Goal: Task Accomplishment & Management: Use online tool/utility

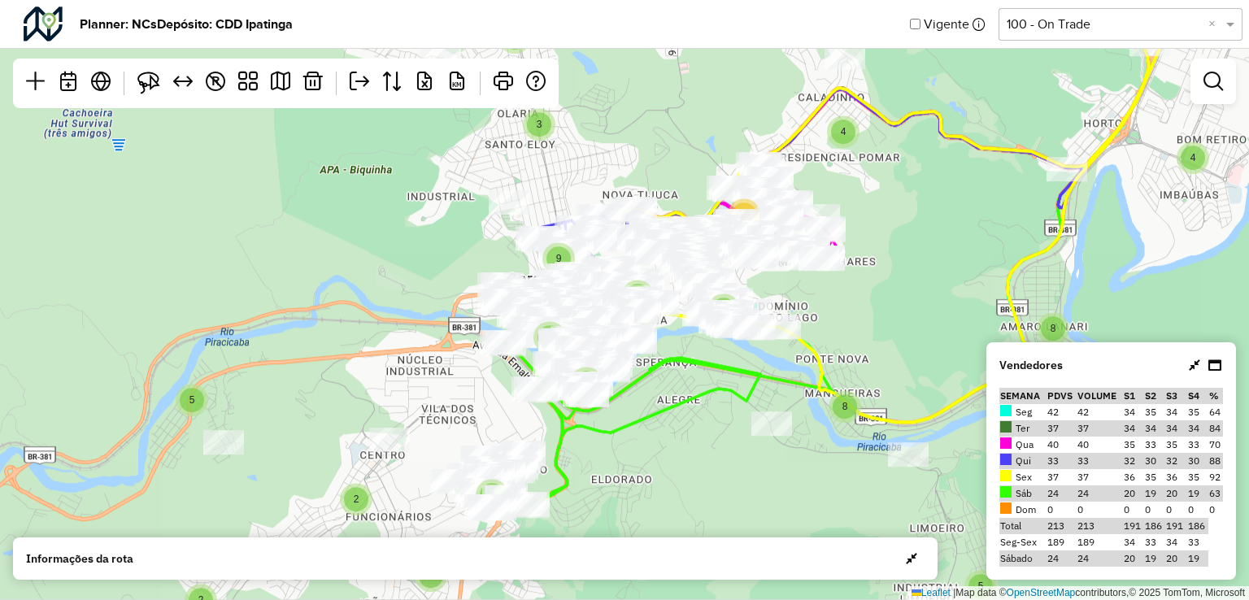
click at [1019, 36] on div "Selecione uma opção 100 - On Trade ×" at bounding box center [1121, 24] width 244 height 33
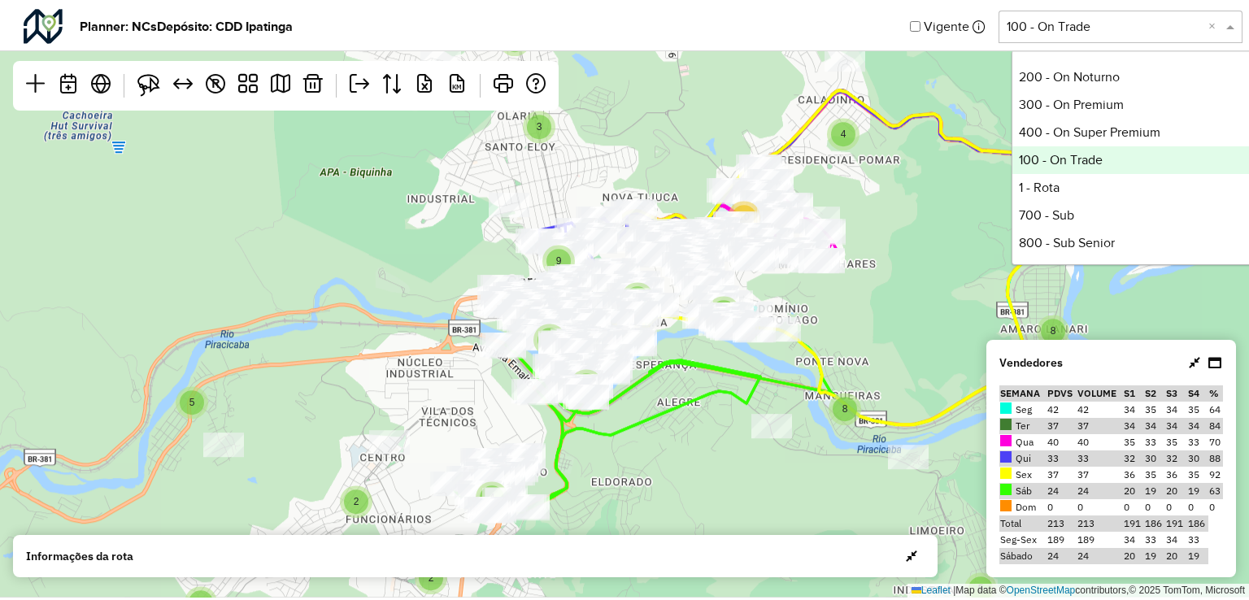
scroll to position [332, 0]
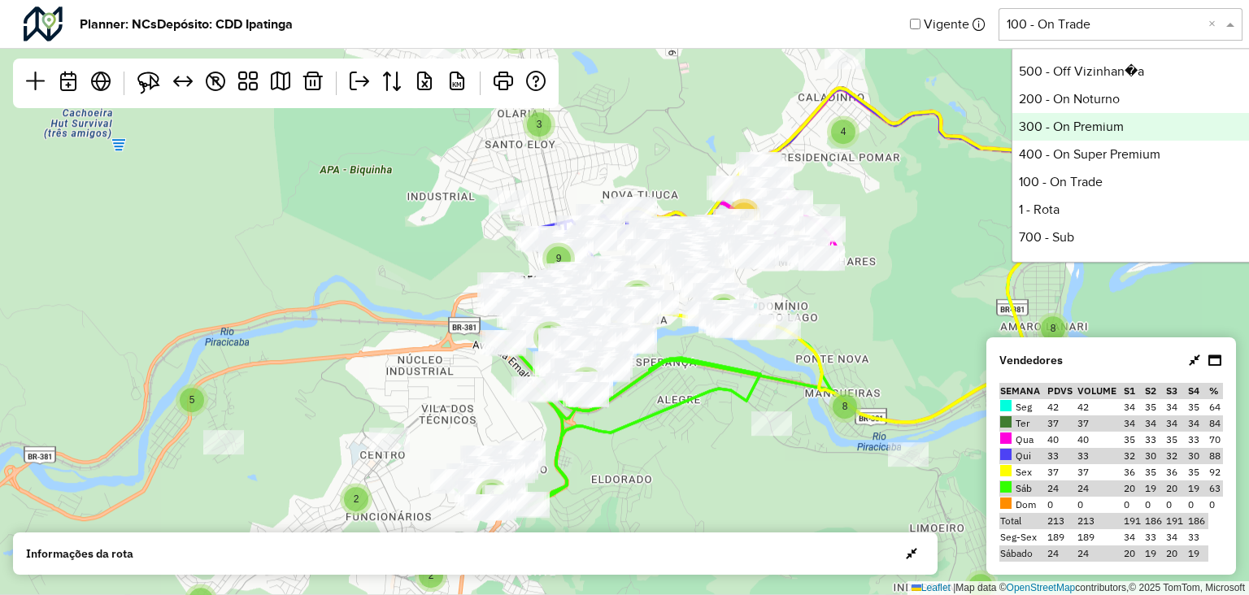
click at [1080, 124] on div "300 - On Premium" at bounding box center [1133, 127] width 242 height 28
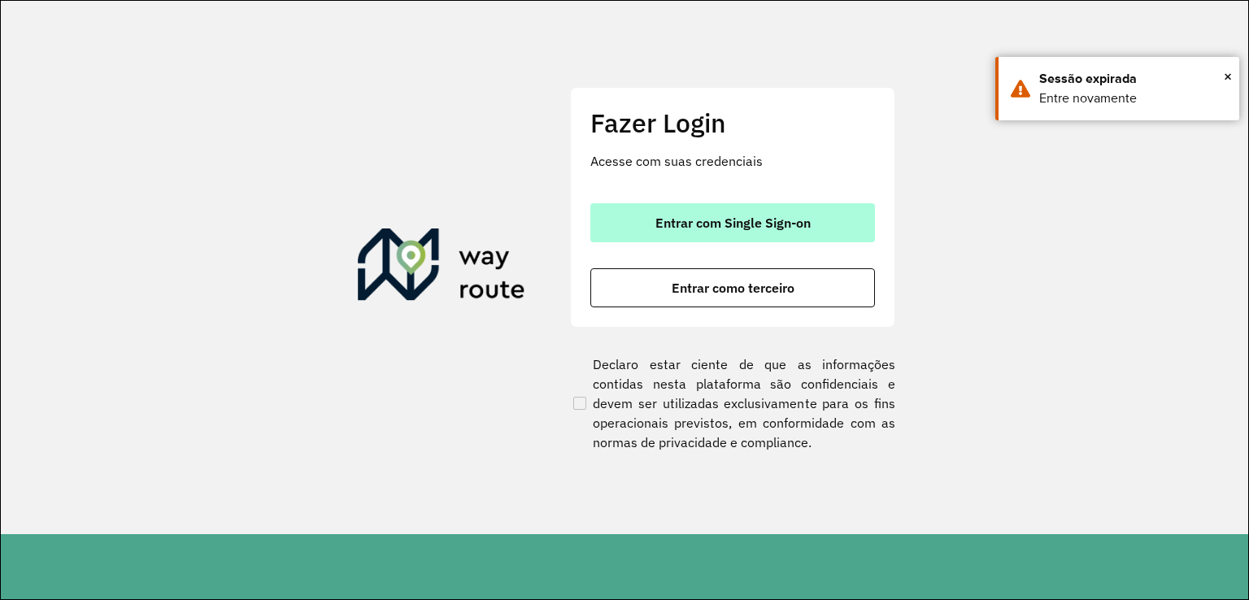
click at [761, 238] on button "Entrar com Single Sign-on" at bounding box center [732, 222] width 285 height 39
click at [797, 232] on button "Entrar com Single Sign-on" at bounding box center [732, 222] width 285 height 39
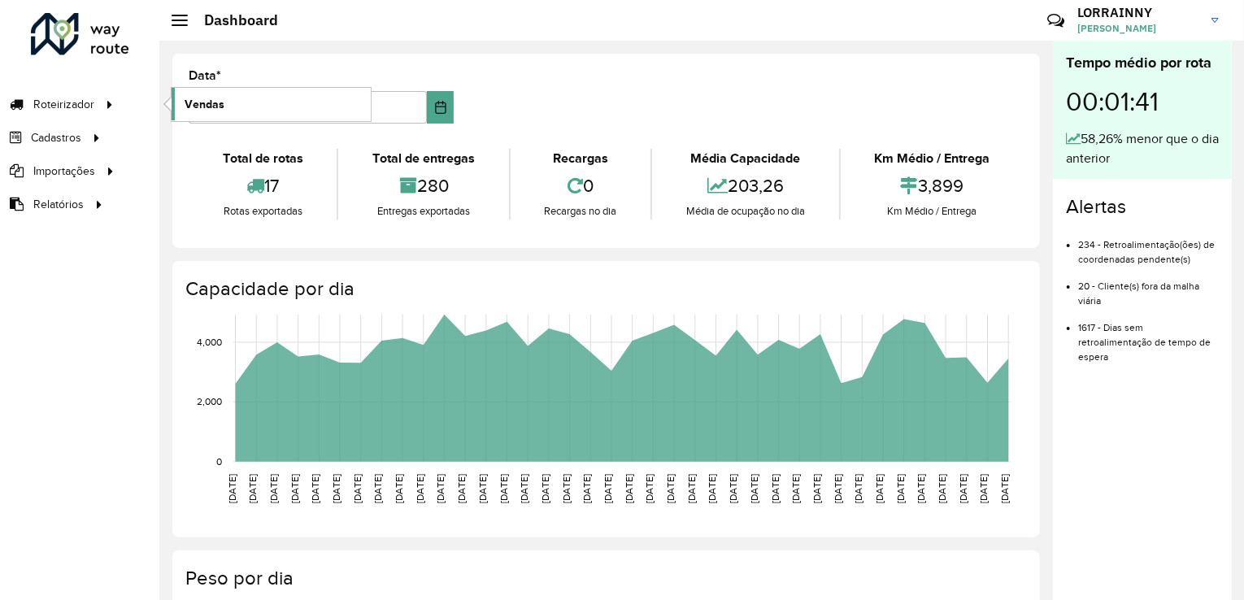
click at [244, 102] on link "Vendas" at bounding box center [271, 104] width 199 height 33
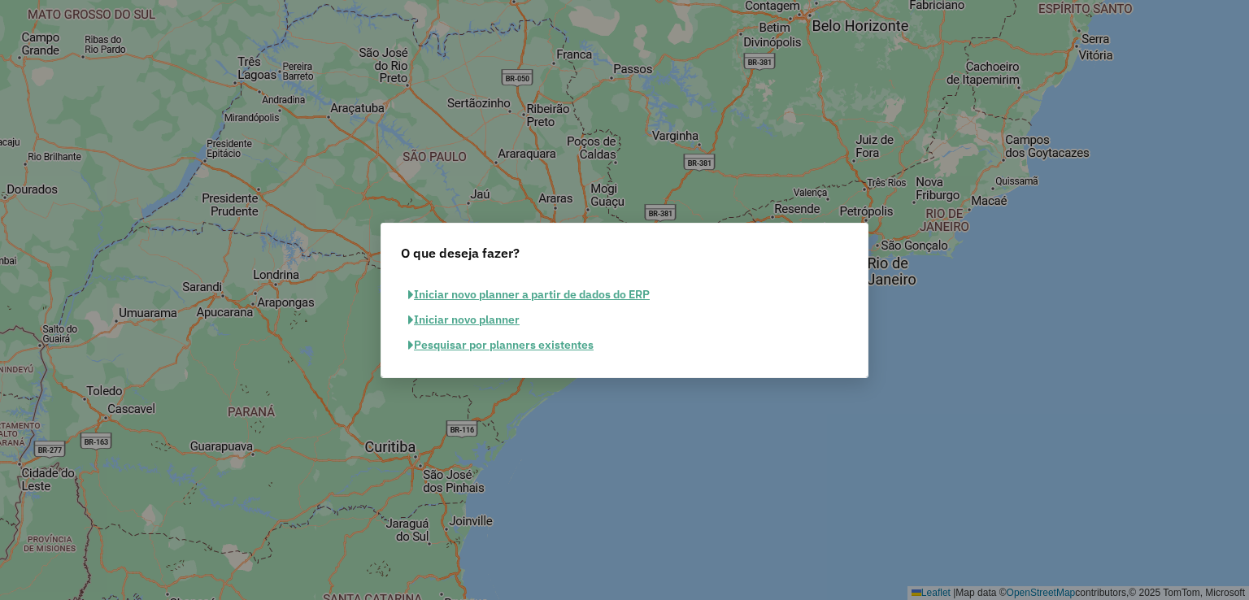
click at [550, 346] on button "Pesquisar por planners existentes" at bounding box center [501, 345] width 200 height 25
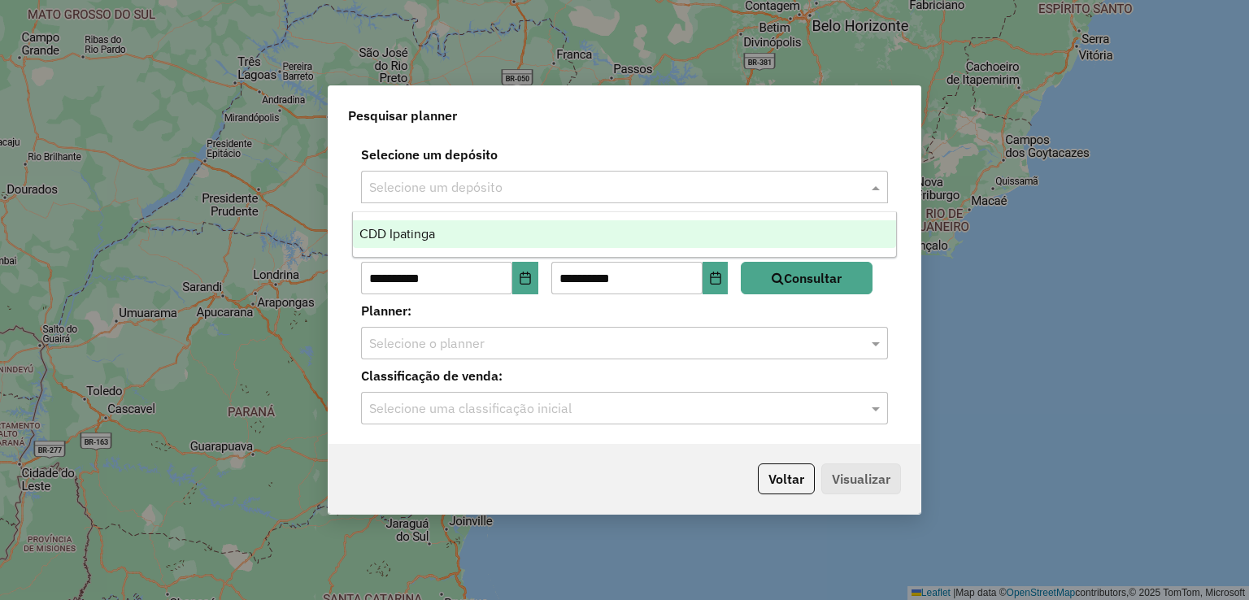
click at [572, 191] on input "text" at bounding box center [608, 188] width 478 height 20
click at [539, 237] on div "CDD Ipatinga" at bounding box center [625, 234] width 544 height 28
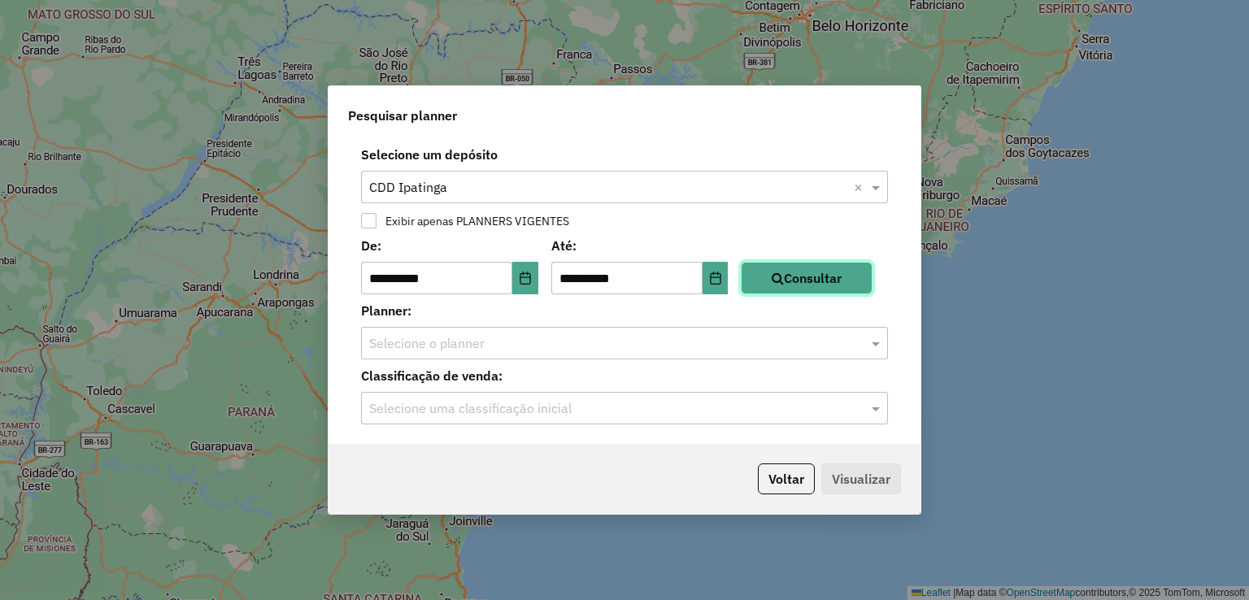
click at [847, 282] on button "Consultar" at bounding box center [807, 278] width 132 height 33
click at [756, 346] on input "text" at bounding box center [608, 344] width 478 height 20
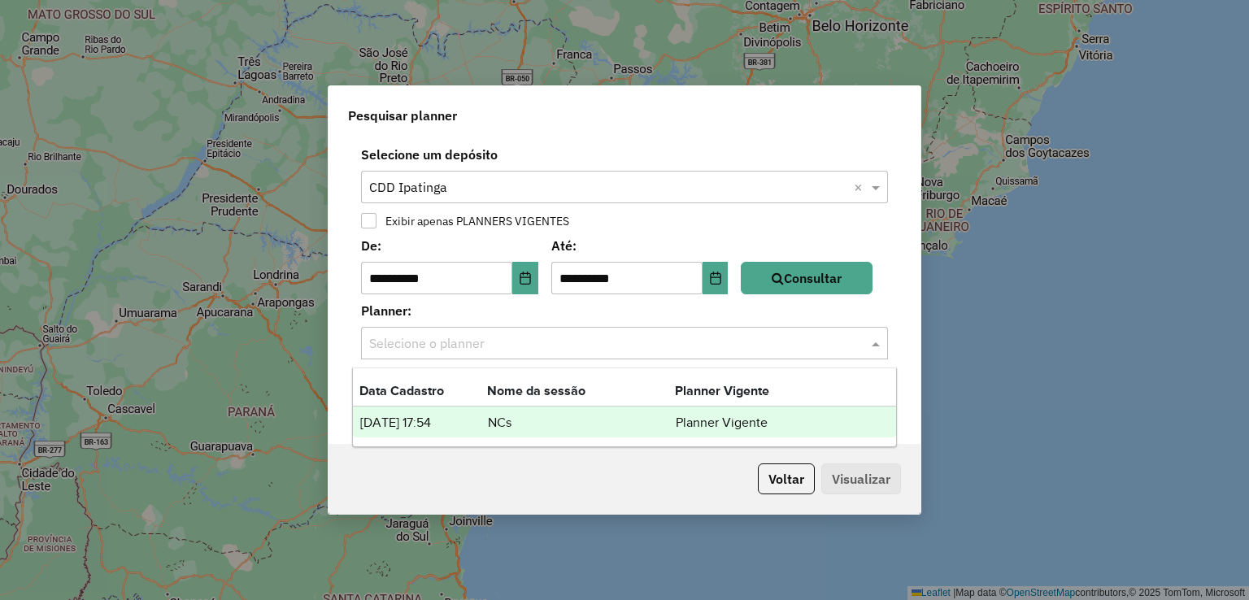
click at [576, 408] on div "24/09/2025 17:54 NCs Planner Vigente" at bounding box center [625, 422] width 544 height 31
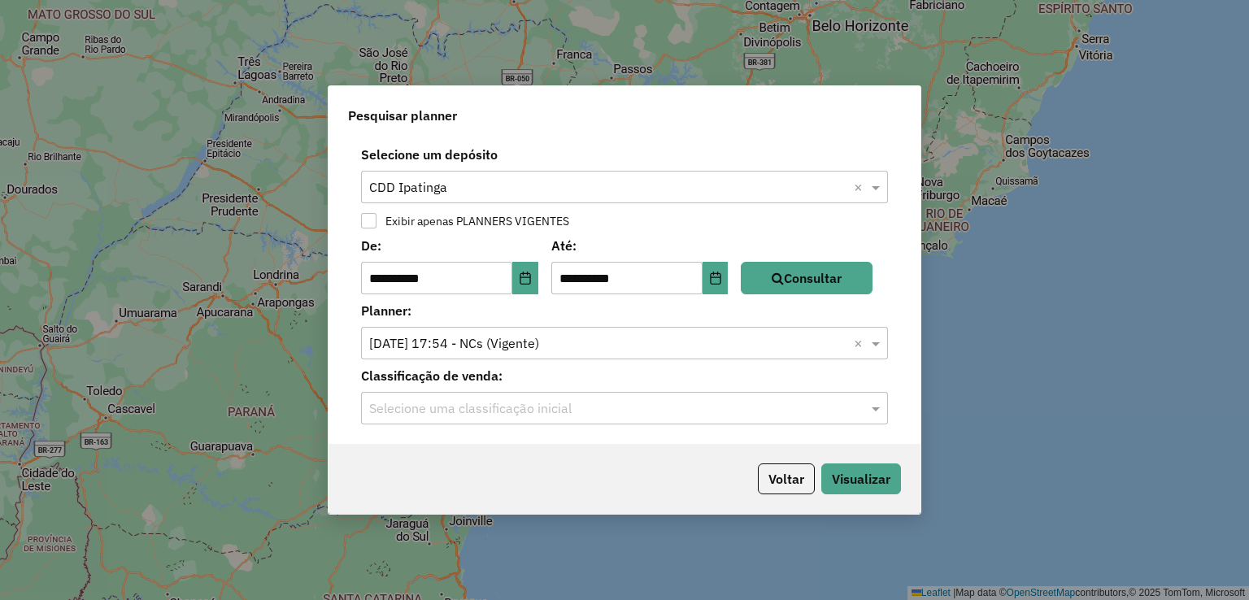
click at [586, 395] on div "Selecione uma classificação inicial" at bounding box center [624, 408] width 527 height 33
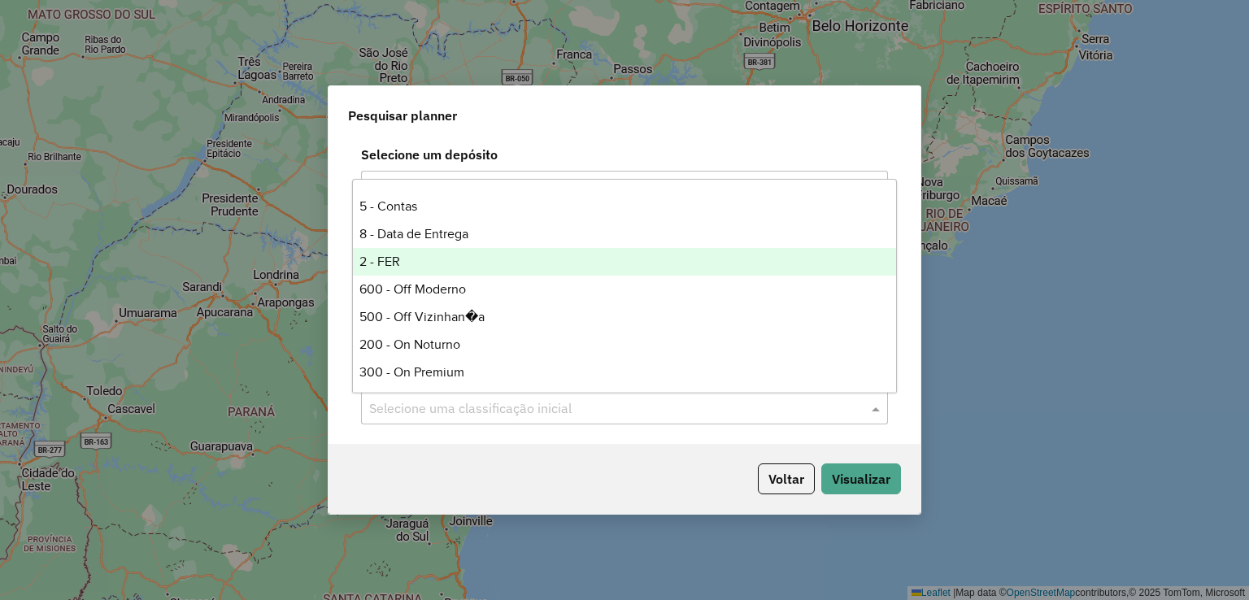
scroll to position [244, 0]
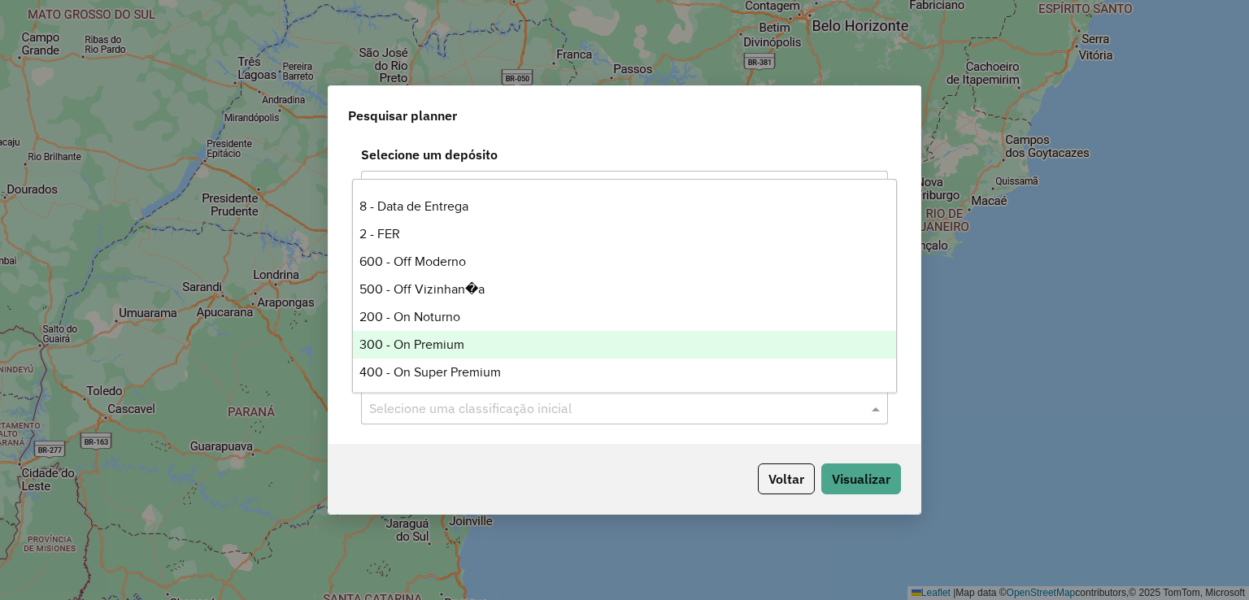
click at [468, 346] on div "300 - On Premium" at bounding box center [625, 345] width 544 height 28
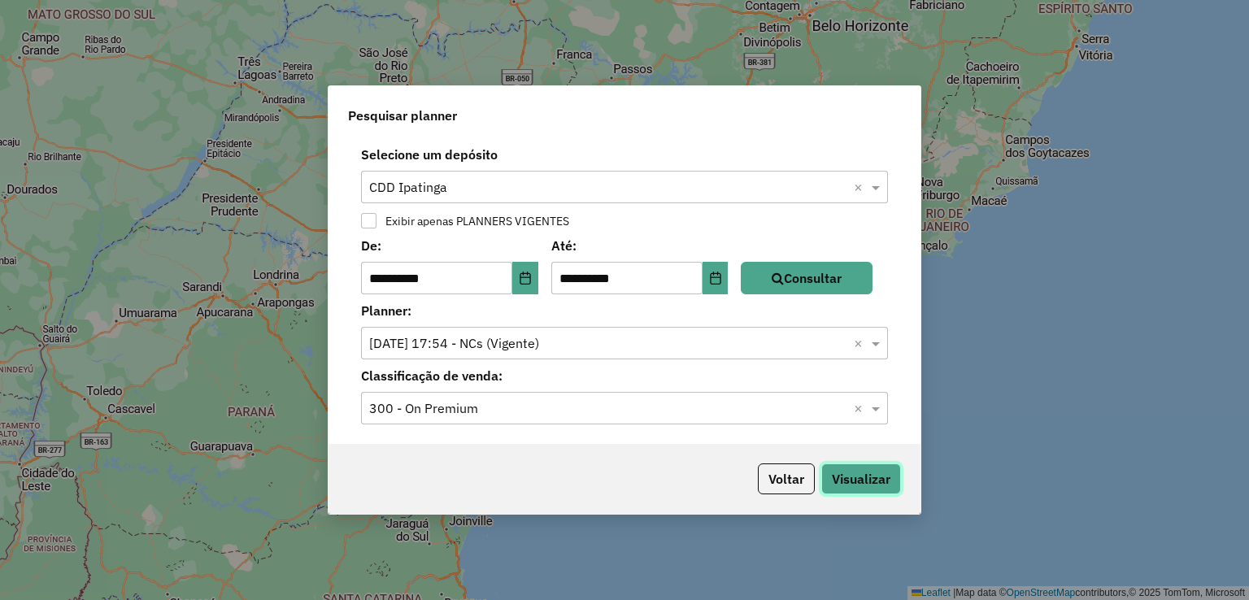
click at [864, 479] on button "Visualizar" at bounding box center [861, 479] width 80 height 31
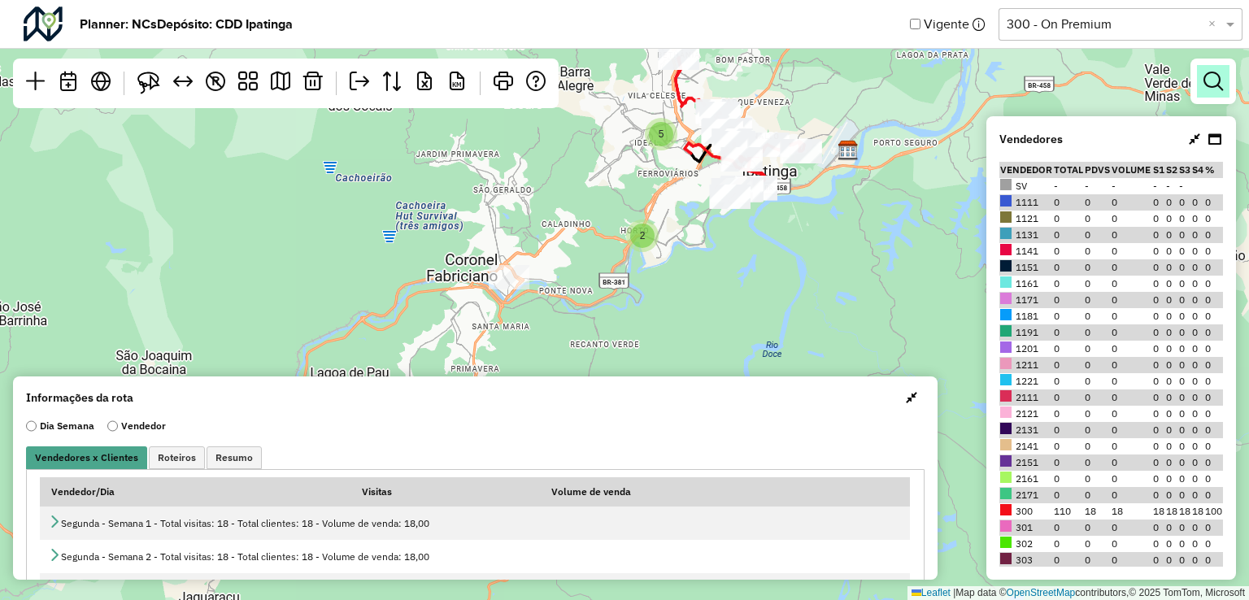
click at [1198, 83] on link at bounding box center [1213, 81] width 33 height 33
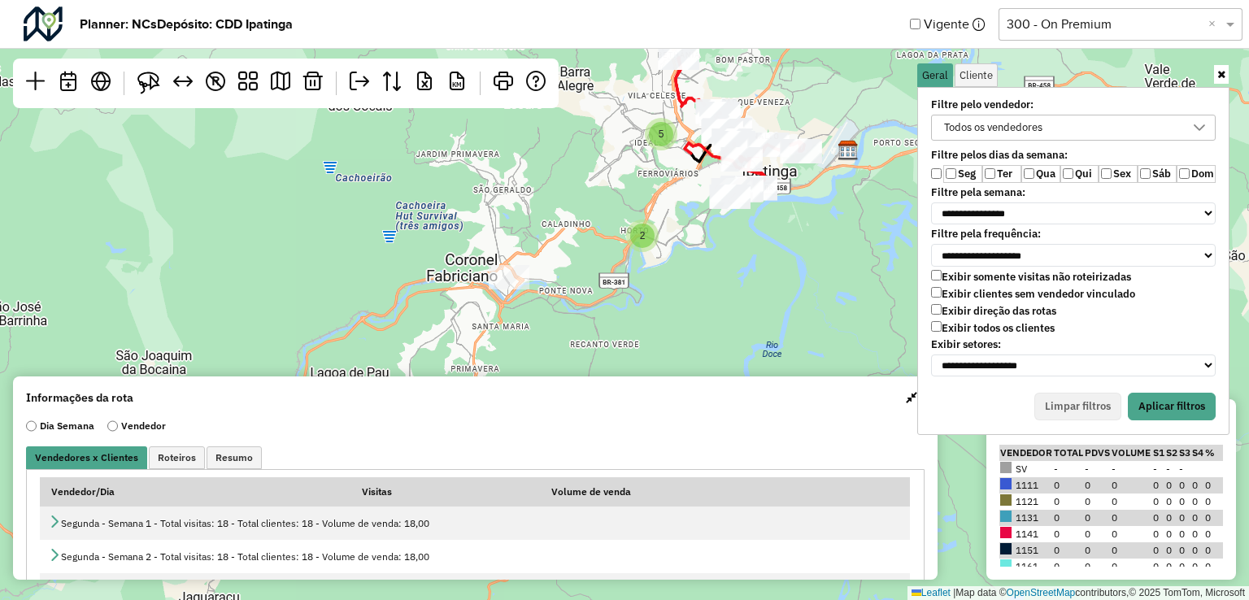
click at [1116, 173] on label "Sex" at bounding box center [1118, 174] width 39 height 18
click at [1135, 173] on label "Sex" at bounding box center [1118, 174] width 39 height 18
click at [1112, 176] on label "Sex" at bounding box center [1118, 174] width 39 height 18
click at [1111, 136] on div "Todos os vendedores" at bounding box center [1061, 127] width 246 height 24
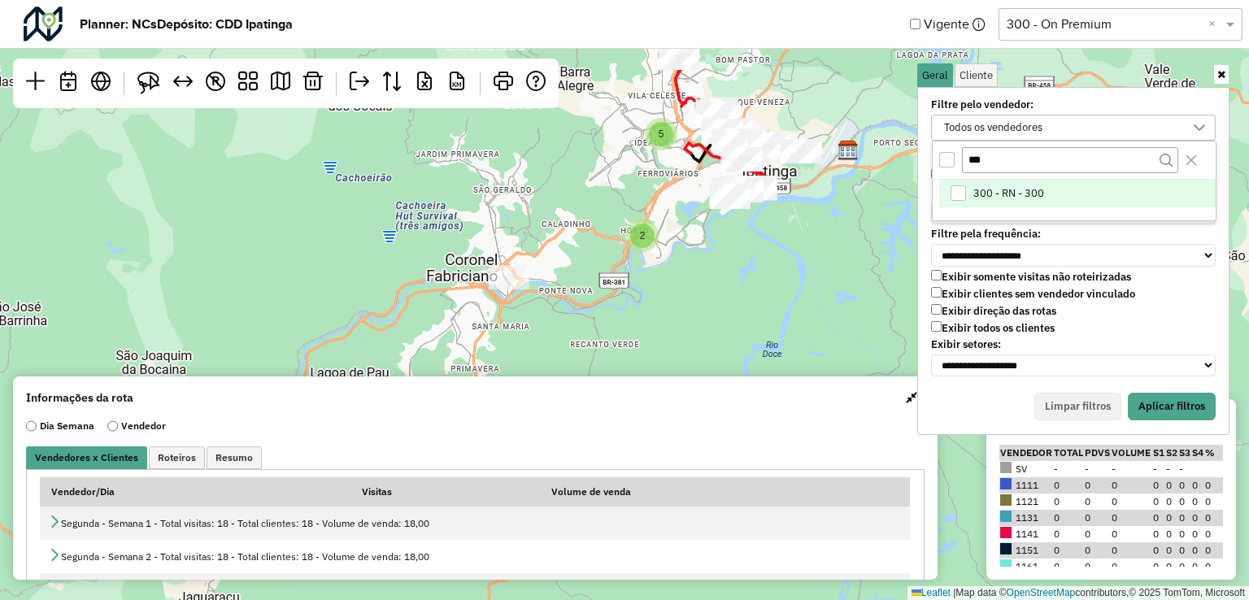
type input "***"
click at [1022, 180] on li "300 - RN - 300" at bounding box center [1077, 194] width 276 height 28
click at [1202, 393] on button "Aplicar filtros" at bounding box center [1172, 407] width 88 height 28
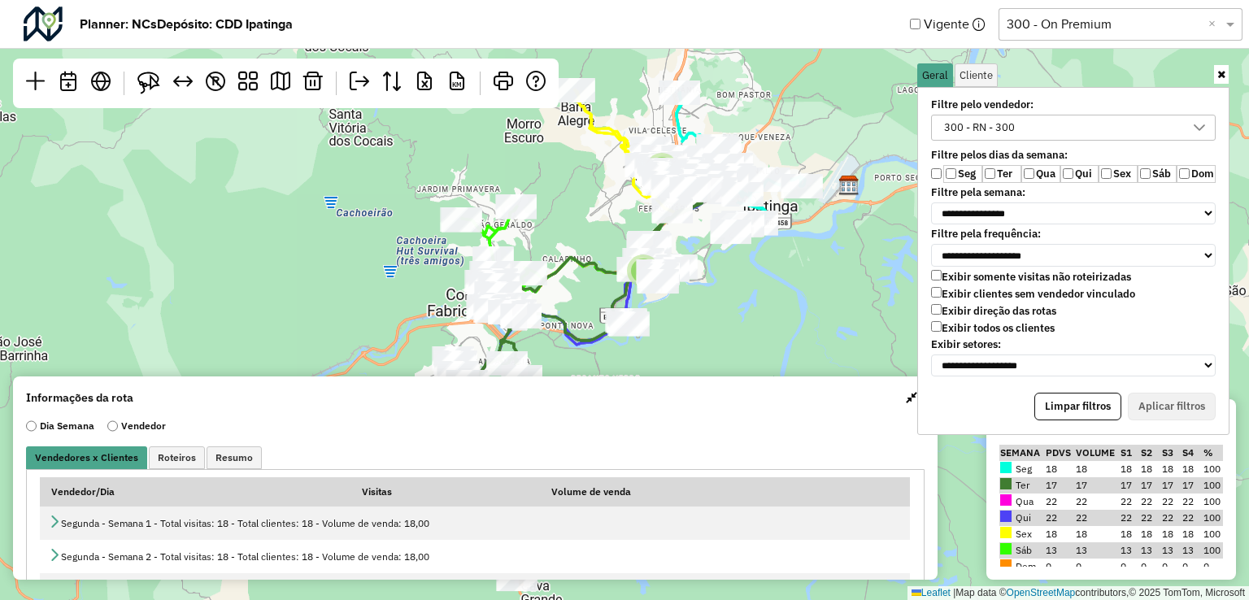
drag, startPoint x: 742, startPoint y: 277, endPoint x: 742, endPoint y: 312, distance: 35.0
click at [742, 312] on div "2 5 ↦ Leaflet | Map data © OpenStreetMap contributors,© 2025 TomTom, Microsoft" at bounding box center [624, 300] width 1249 height 600
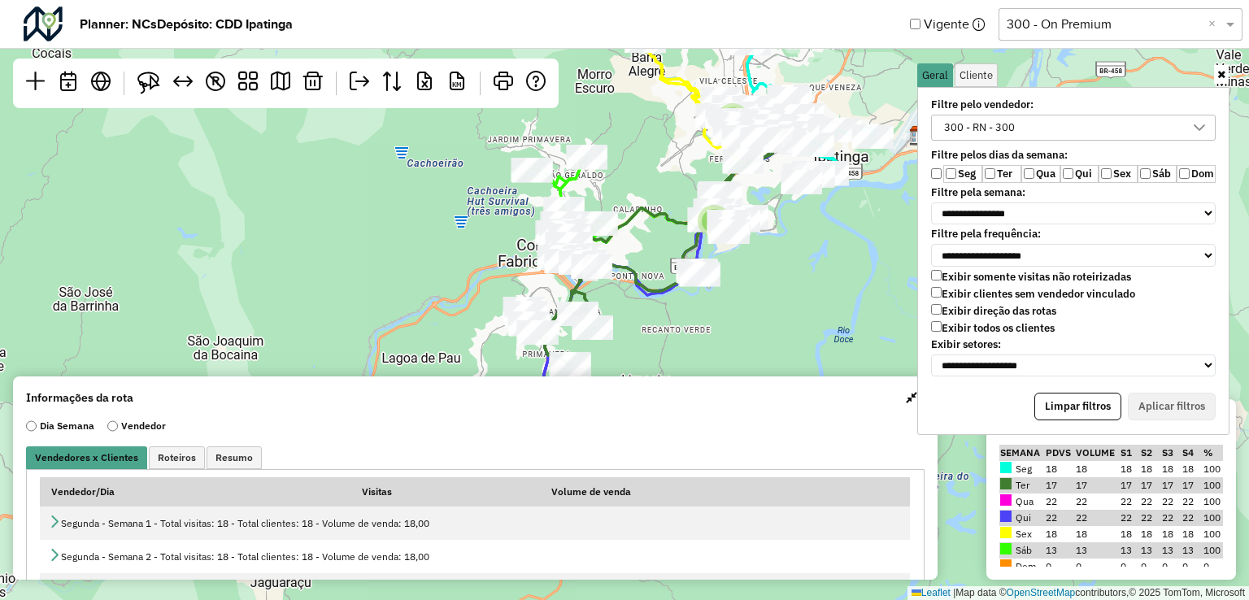
drag, startPoint x: 742, startPoint y: 312, endPoint x: 832, endPoint y: 248, distance: 110.1
click at [832, 248] on div "2 5 ↦ Leaflet | Map data © OpenStreetMap contributors,© 2025 TomTom, Microsoft" at bounding box center [624, 300] width 1249 height 600
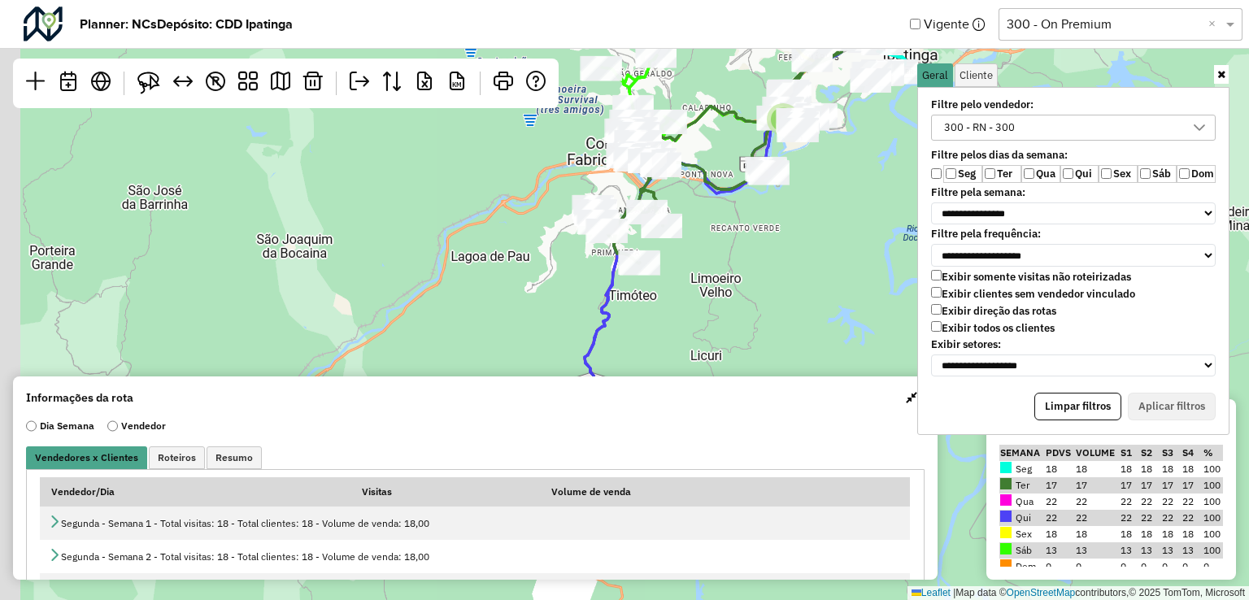
drag, startPoint x: 747, startPoint y: 317, endPoint x: 797, endPoint y: 229, distance: 101.3
click at [797, 229] on div "2 5 ↦ Leaflet | Map data © OpenStreetMap contributors,© 2025 TomTom, Microsoft" at bounding box center [624, 300] width 1249 height 600
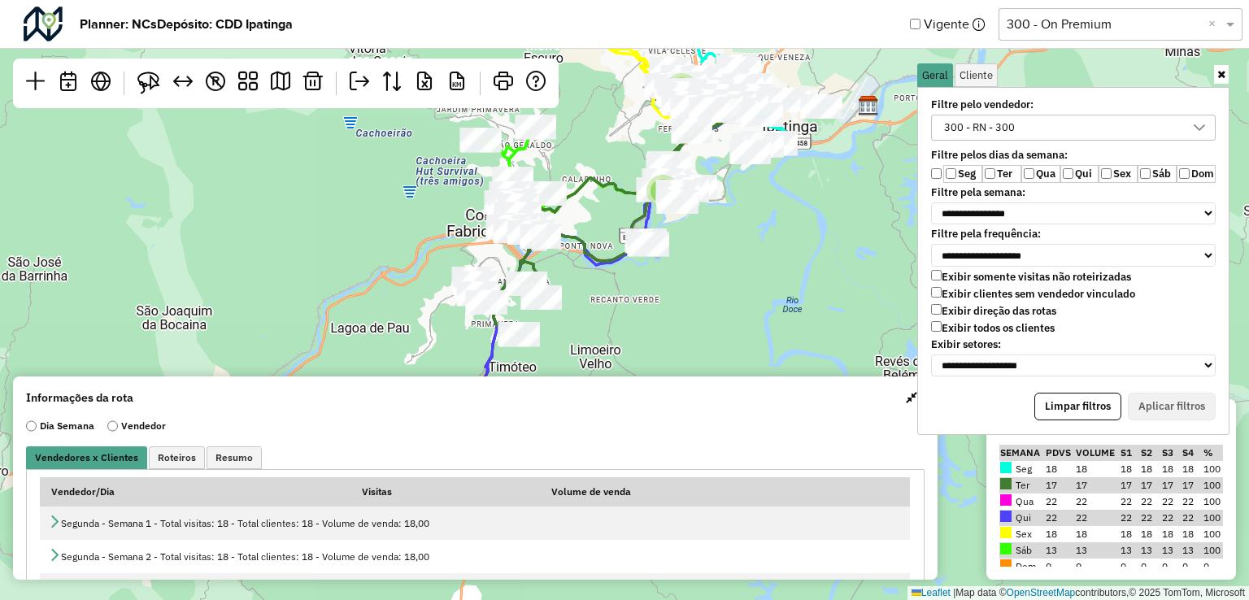
drag, startPoint x: 770, startPoint y: 298, endPoint x: 650, endPoint y: 371, distance: 140.4
click at [650, 371] on div "2 5 ↦ Leaflet | Map data © OpenStreetMap contributors,© 2025 TomTom, Microsoft" at bounding box center [624, 300] width 1249 height 600
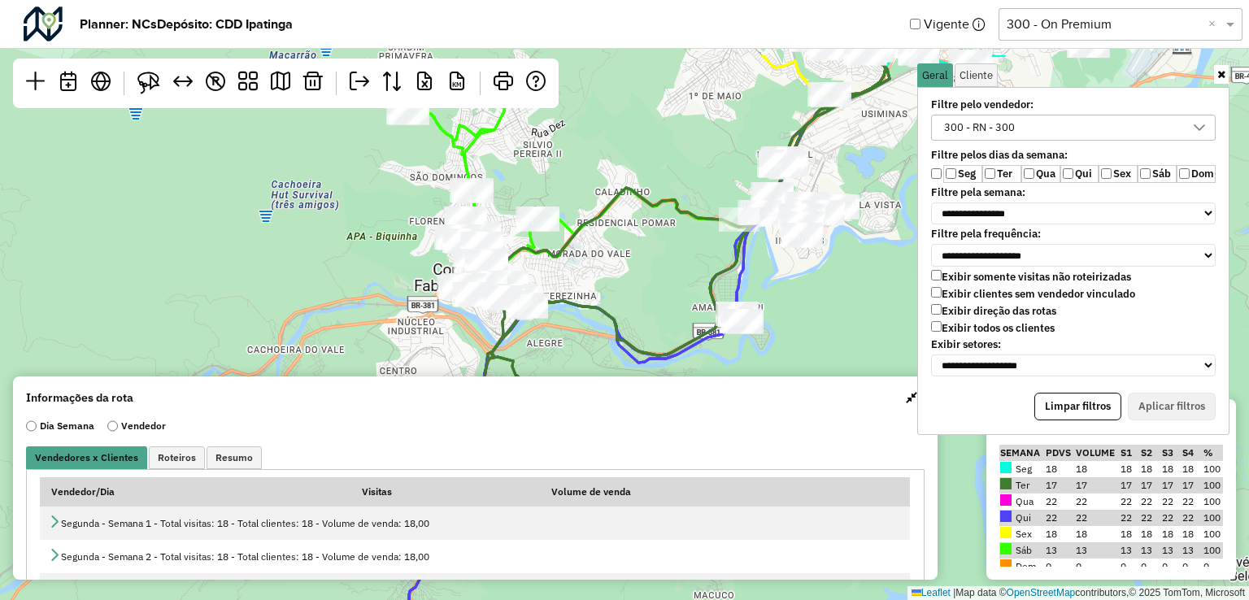
drag, startPoint x: 559, startPoint y: 263, endPoint x: 636, endPoint y: 246, distance: 79.1
click at [574, 378] on hb-planner "**********" at bounding box center [624, 300] width 1249 height 600
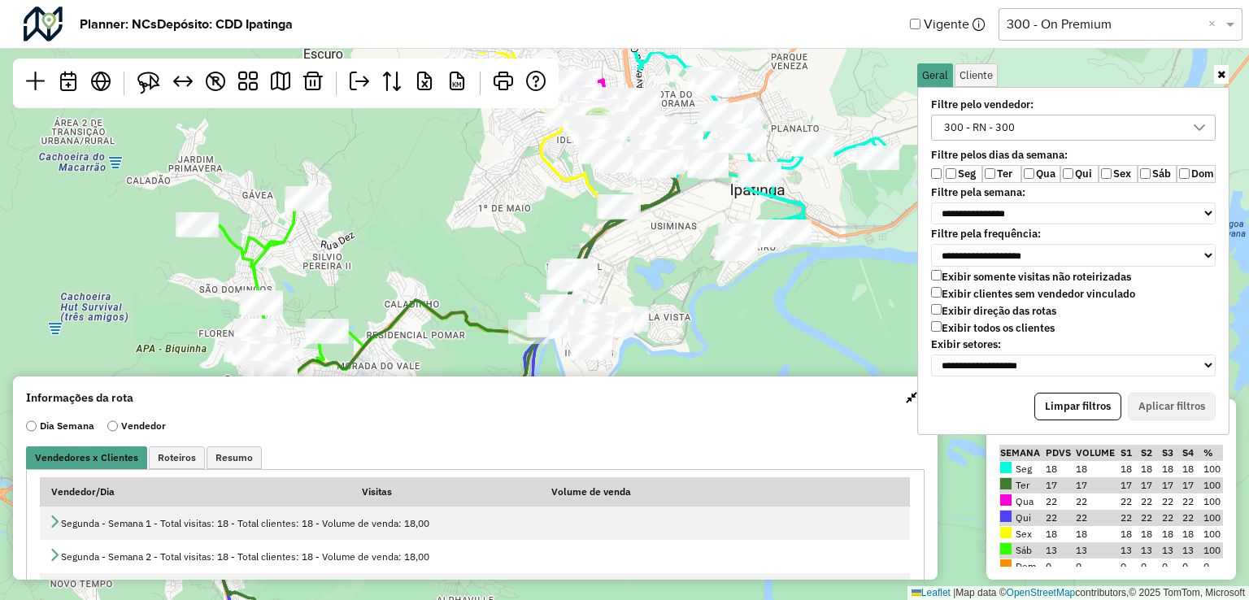
drag, startPoint x: 649, startPoint y: 229, endPoint x: 519, endPoint y: 271, distance: 136.8
click at [437, 340] on div "5 ↦ Leaflet | Map data © OpenStreetMap contributors,© 2025 TomTom, Microsoft" at bounding box center [624, 300] width 1249 height 600
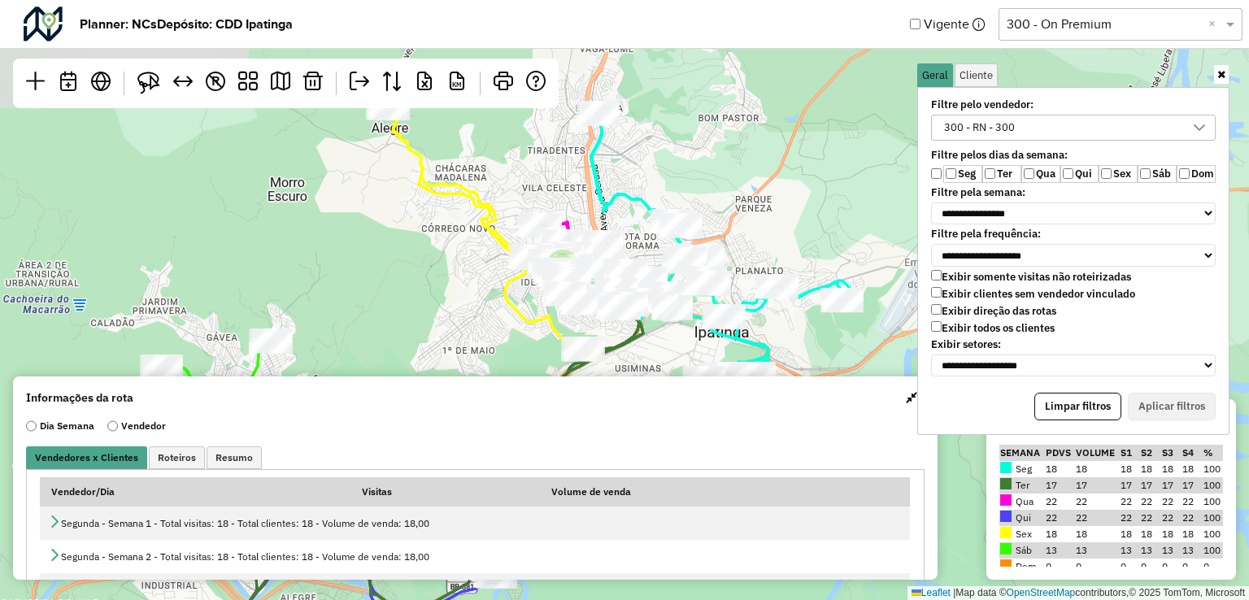
drag, startPoint x: 686, startPoint y: 197, endPoint x: 653, endPoint y: 340, distance: 147.0
click at [653, 340] on div "5 ↦ Leaflet | Map data © OpenStreetMap contributors,© 2025 TomTom, Microsoft" at bounding box center [624, 300] width 1249 height 600
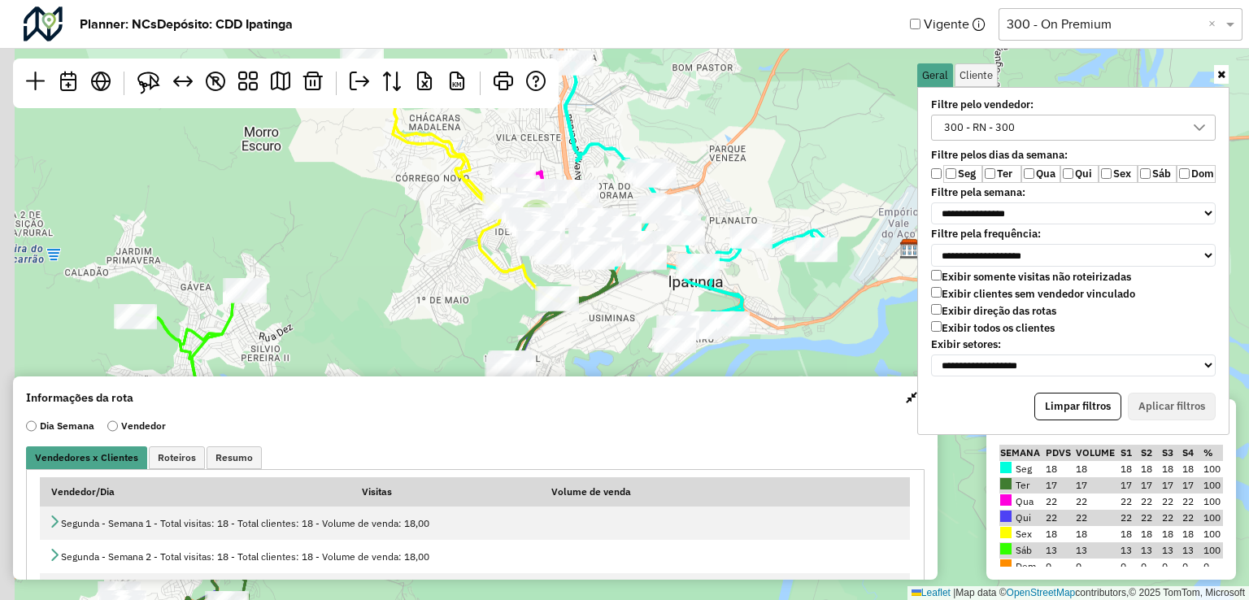
drag, startPoint x: 594, startPoint y: 278, endPoint x: 837, endPoint y: 329, distance: 247.7
click at [837, 329] on div "5 ↦ Leaflet | Map data © OpenStreetMap contributors,© 2025 TomTom, Microsoft" at bounding box center [624, 300] width 1249 height 600
